Goal: Obtain resource: Obtain resource

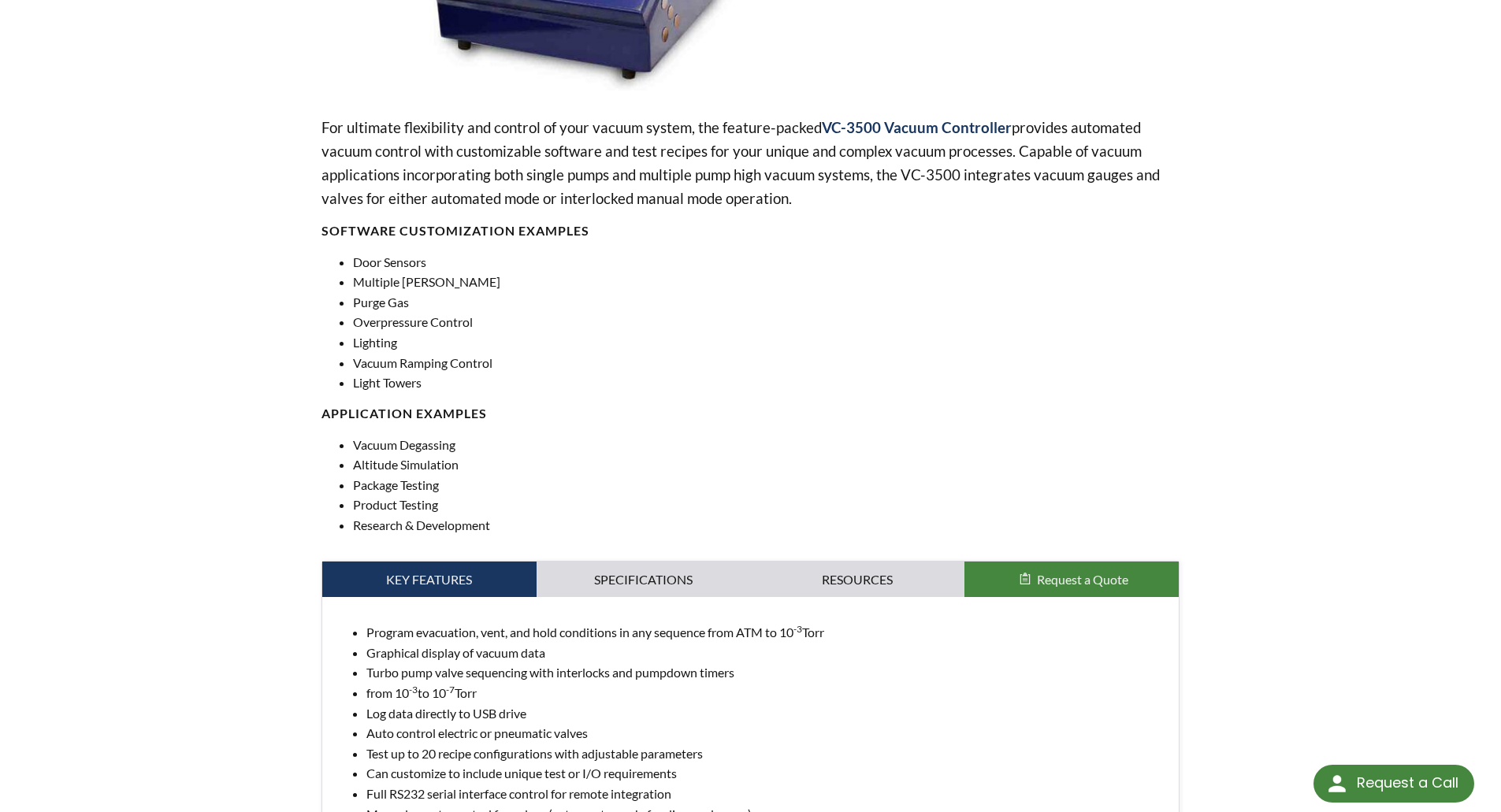
scroll to position [552, 0]
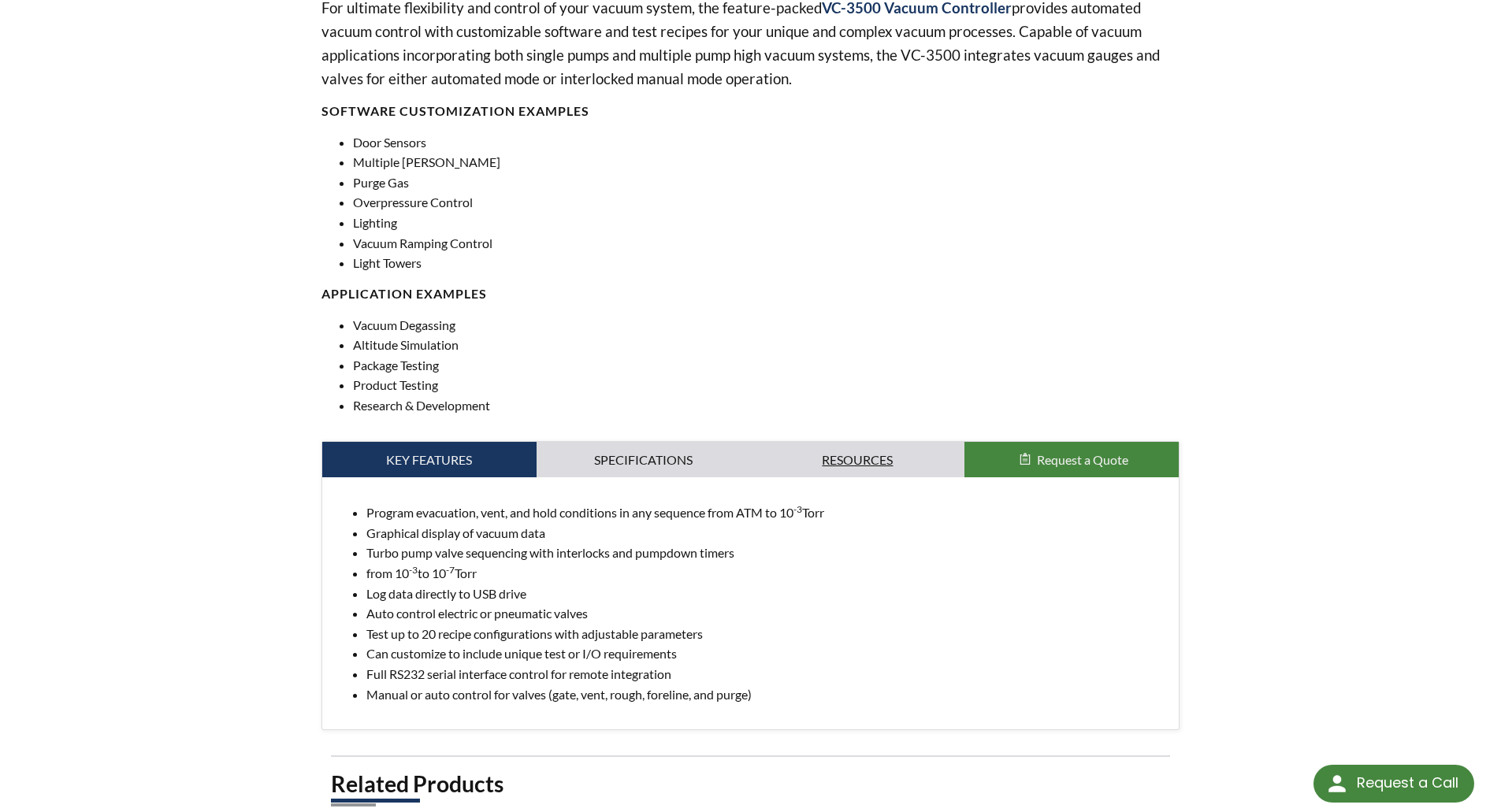
click at [868, 455] on link "Resources" at bounding box center [858, 460] width 214 height 36
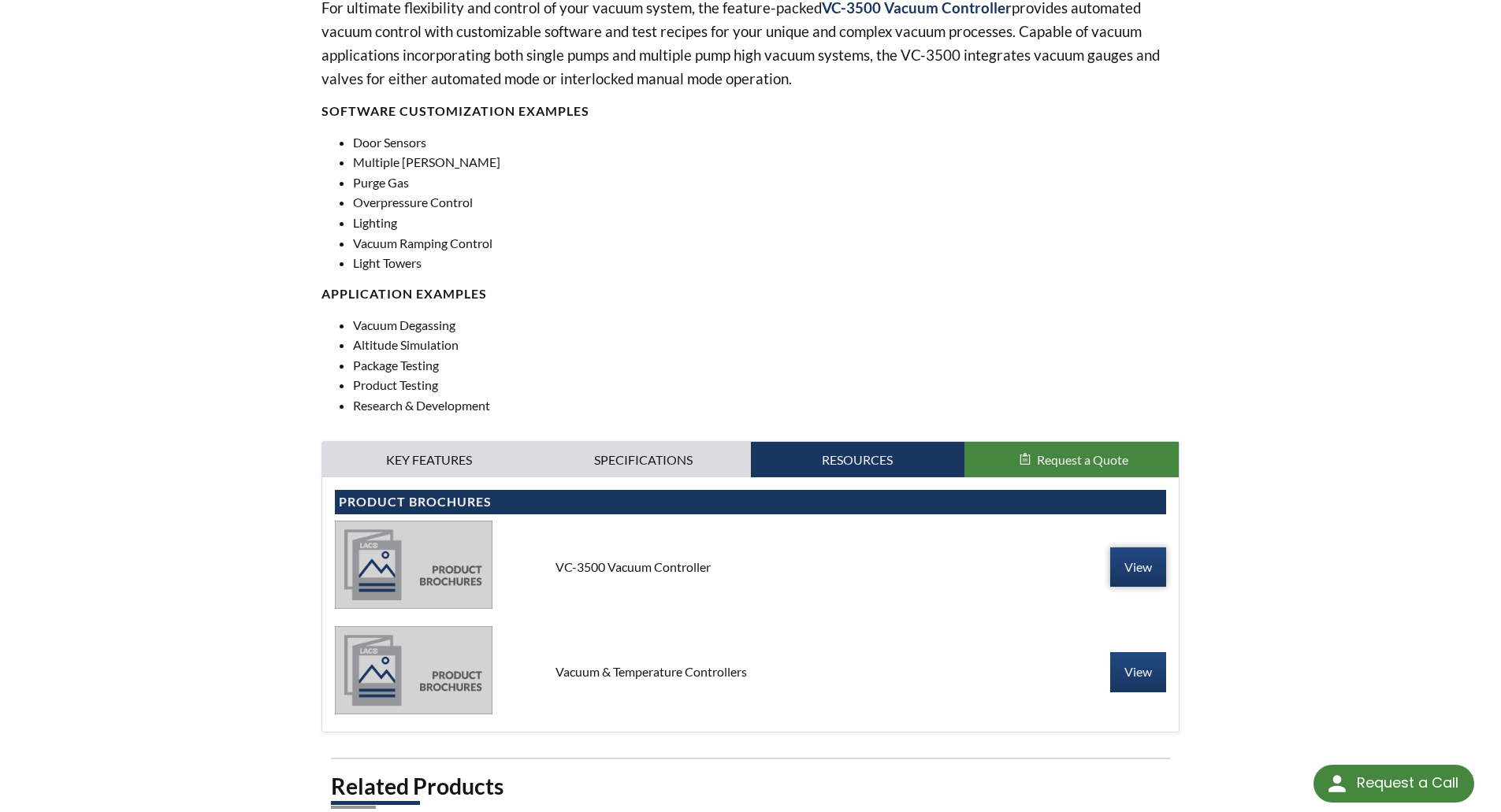
click at [1153, 563] on link "View" at bounding box center [1137, 567] width 56 height 40
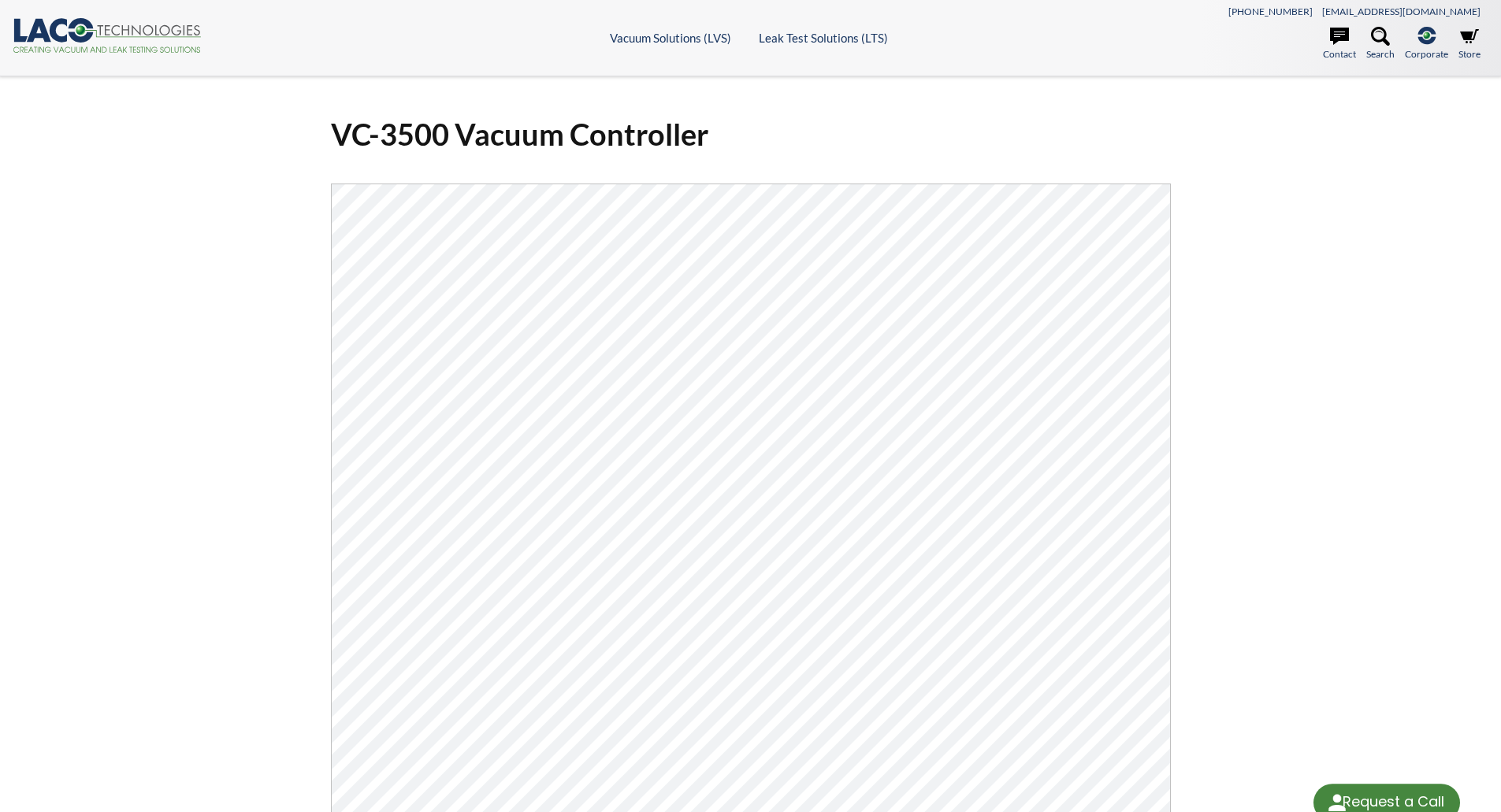
select select "Language Translate Widget"
